Goal: Information Seeking & Learning: Check status

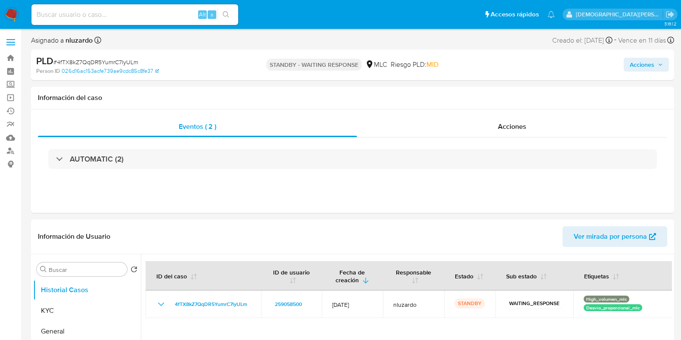
select select "10"
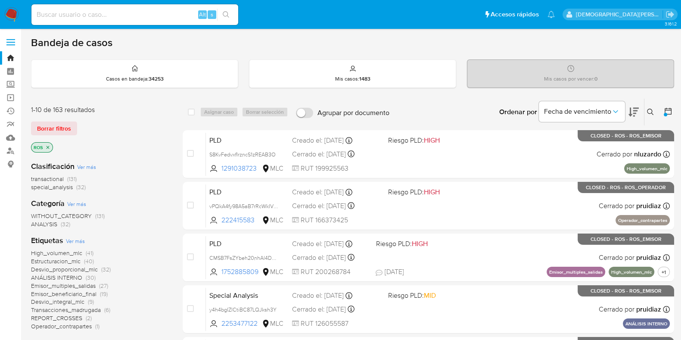
click at [667, 110] on icon at bounding box center [668, 111] width 9 height 9
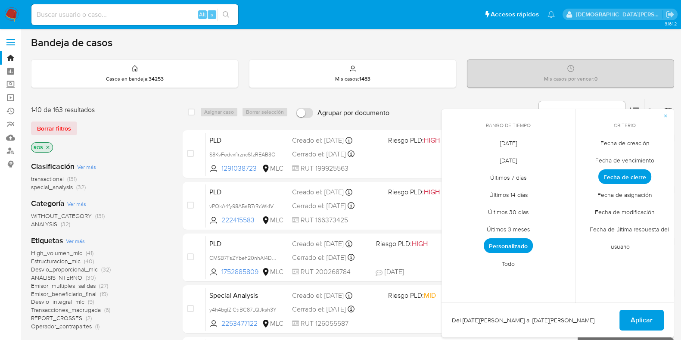
click at [521, 244] on span "Personalizado" at bounding box center [508, 245] width 49 height 15
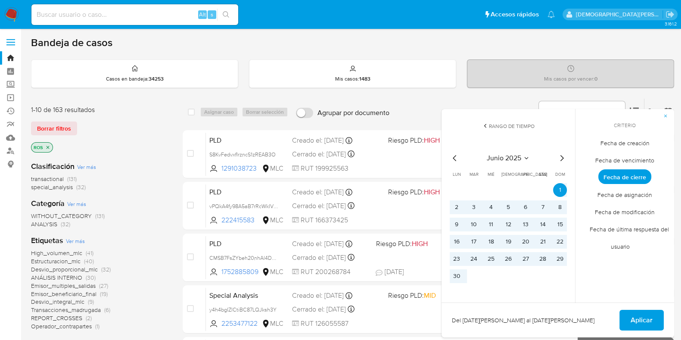
click at [561, 157] on icon "Mes siguiente" at bounding box center [561, 158] width 10 height 10
click at [471, 193] on button "1" at bounding box center [474, 190] width 14 height 14
click at [510, 258] on button "31" at bounding box center [508, 259] width 14 height 14
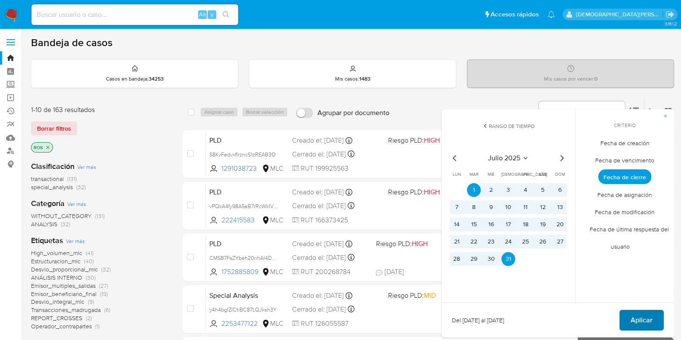
click at [643, 318] on span "Aplicar" at bounding box center [641, 319] width 22 height 19
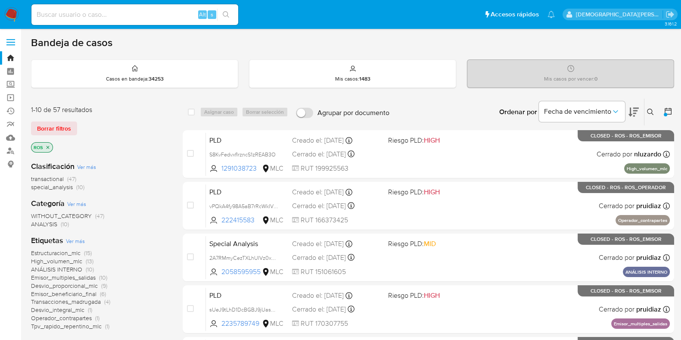
click at [48, 145] on icon "close-filter" at bounding box center [47, 147] width 5 height 5
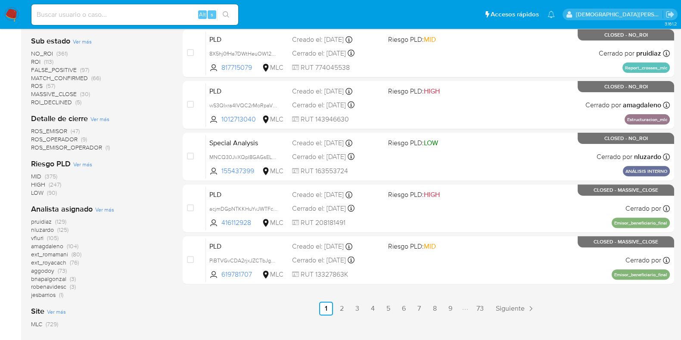
scroll to position [376, 0]
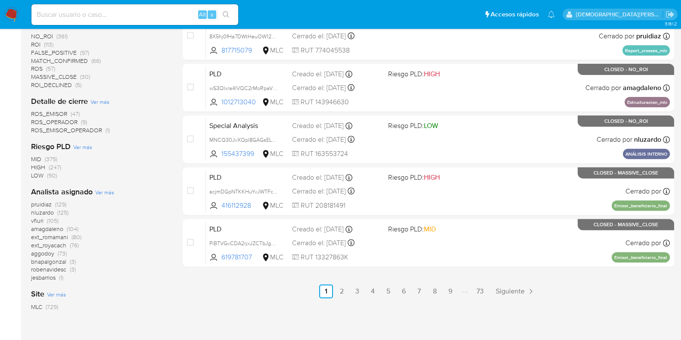
click at [43, 205] on span "pruidiaz" at bounding box center [41, 204] width 21 height 9
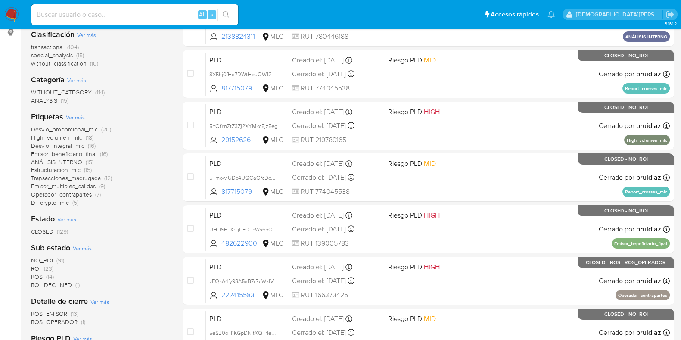
scroll to position [101, 0]
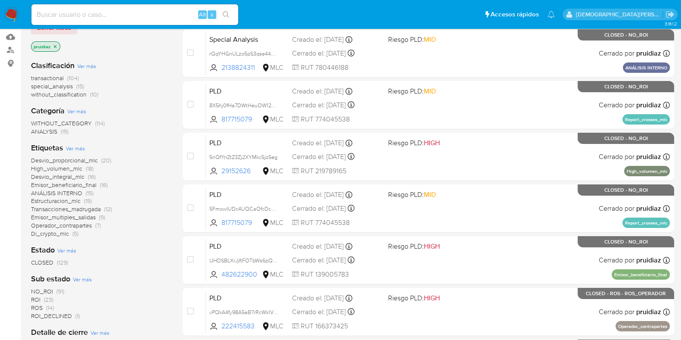
click at [54, 42] on p "pruidiaz" at bounding box center [45, 46] width 28 height 9
click at [55, 46] on icon "close-filter" at bounding box center [55, 46] width 5 height 5
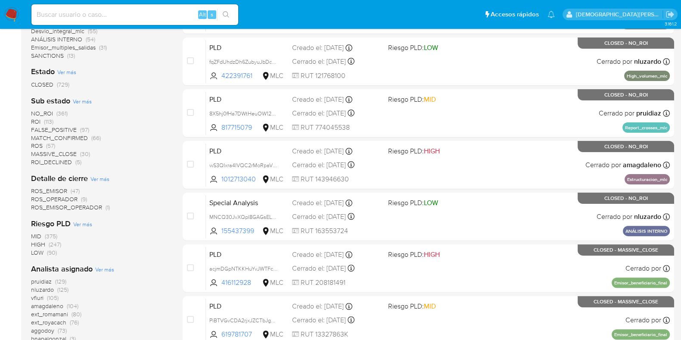
scroll to position [316, 0]
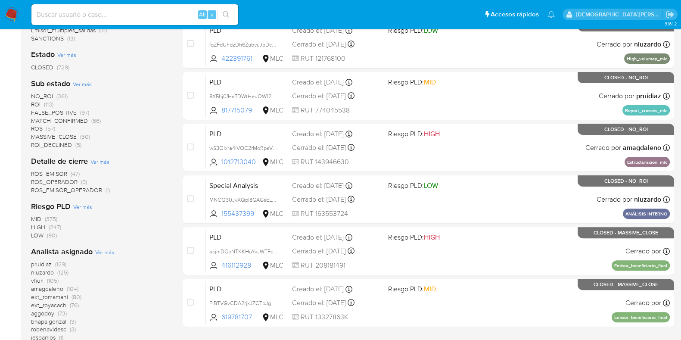
click at [45, 270] on span "nluzardo" at bounding box center [42, 272] width 23 height 9
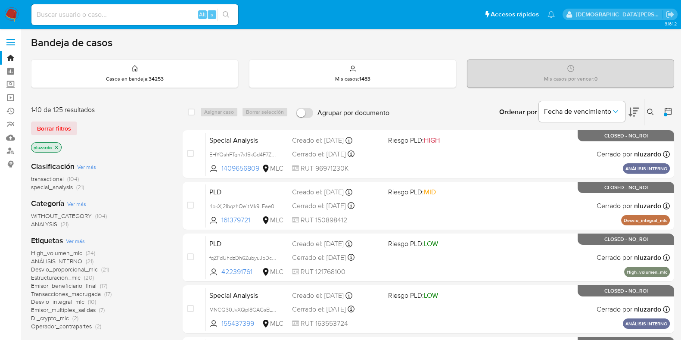
click at [667, 112] on icon at bounding box center [668, 111] width 9 height 9
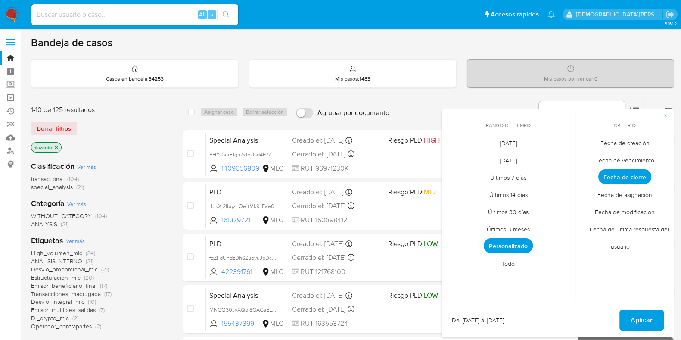
click at [521, 243] on span "Personalizado" at bounding box center [508, 245] width 49 height 15
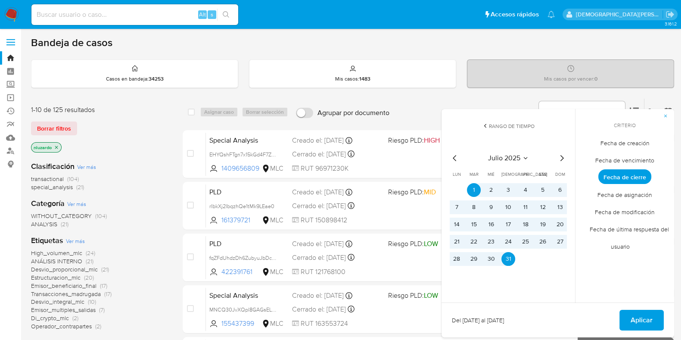
drag, startPoint x: 629, startPoint y: 314, endPoint x: 622, endPoint y: 311, distance: 7.3
click at [629, 313] on button "Aplicar" at bounding box center [641, 320] width 44 height 21
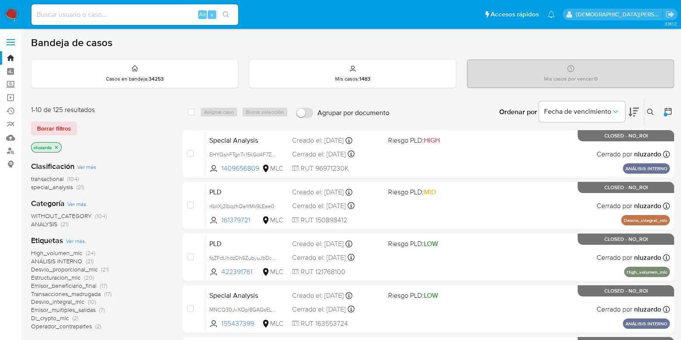
click at [56, 145] on icon "close-filter" at bounding box center [56, 147] width 5 height 5
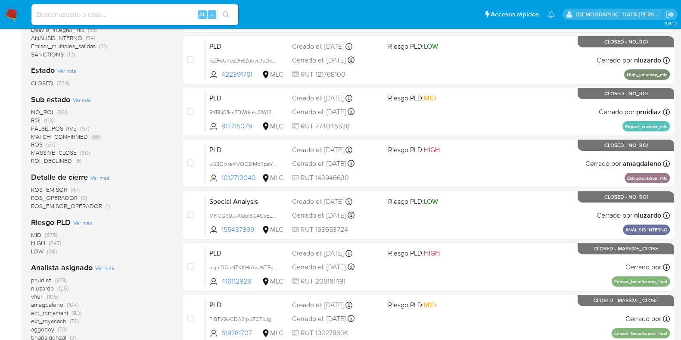
scroll to position [376, 0]
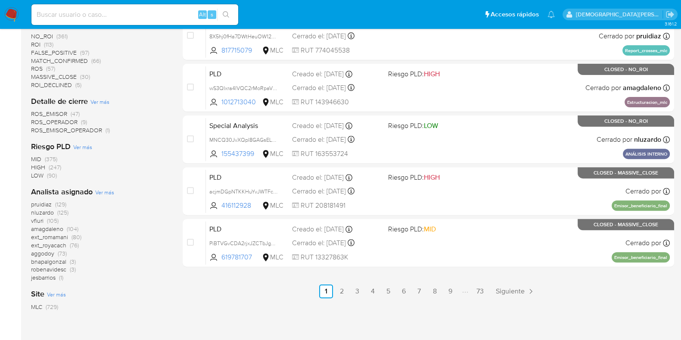
click at [34, 221] on span "vfiuri" at bounding box center [37, 220] width 12 height 9
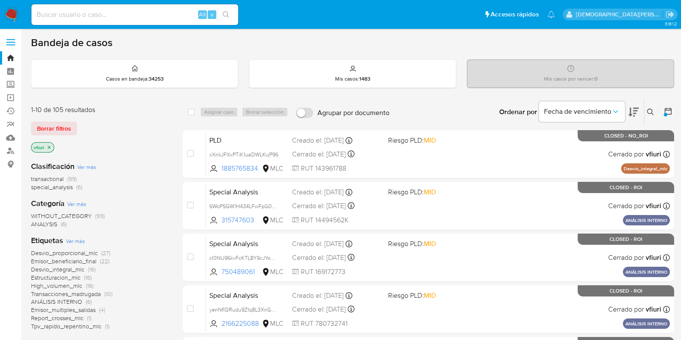
click at [50, 146] on icon "close-filter" at bounding box center [49, 147] width 5 height 5
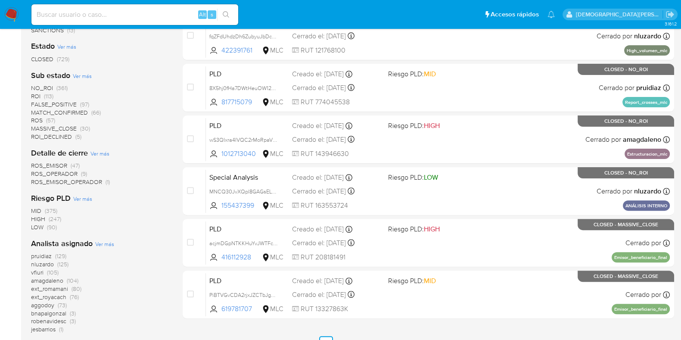
scroll to position [376, 0]
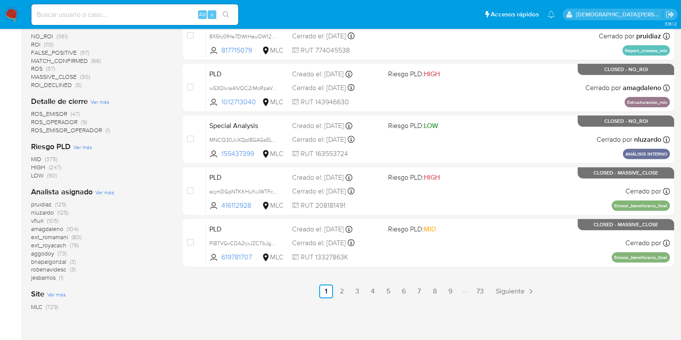
click at [48, 227] on span "amagdaleno" at bounding box center [47, 228] width 32 height 9
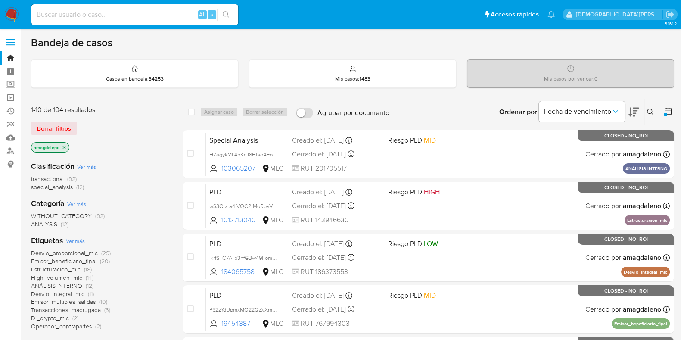
click at [62, 147] on icon "close-filter" at bounding box center [64, 147] width 5 height 5
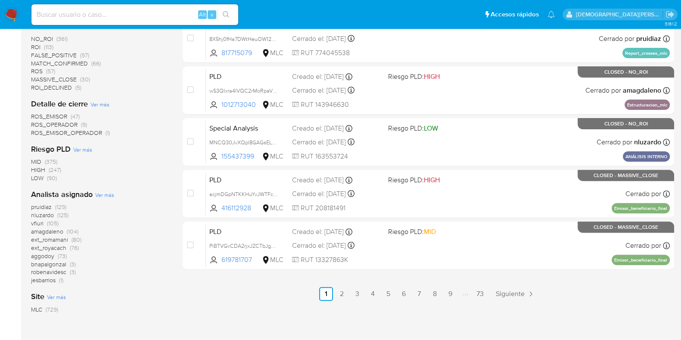
scroll to position [376, 0]
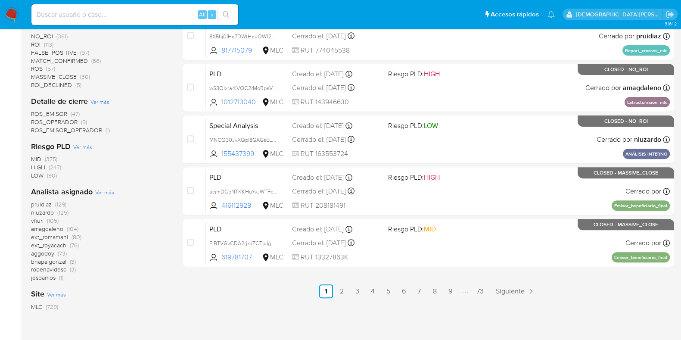
click at [49, 253] on span "aggodoy" at bounding box center [42, 253] width 23 height 9
